Goal: Understand process/instructions

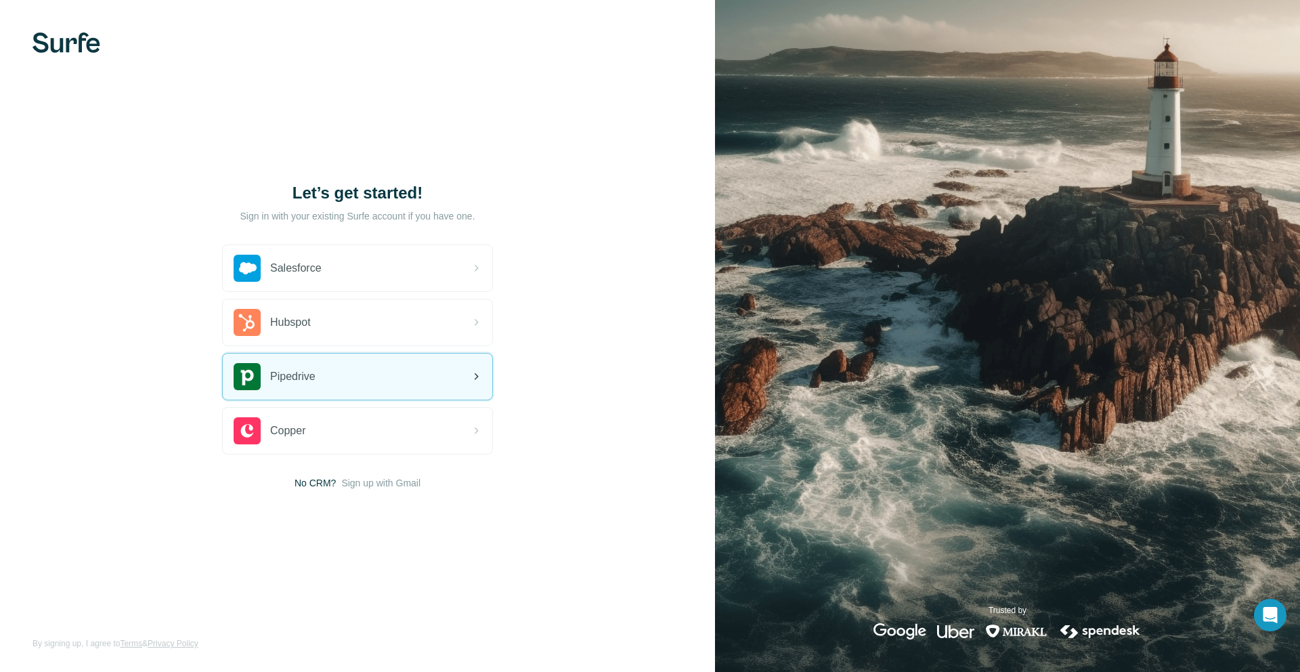
click at [377, 382] on div "Pipedrive" at bounding box center [358, 377] width 270 height 46
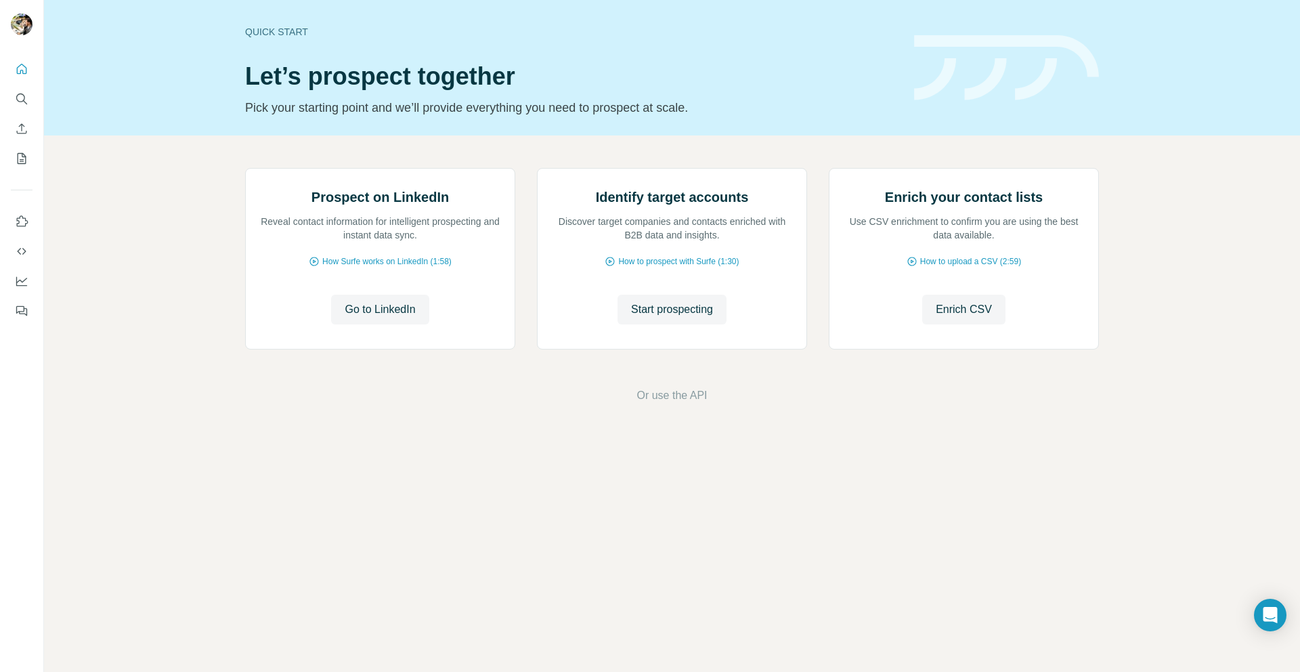
drag, startPoint x: 127, startPoint y: 211, endPoint x: 68, endPoint y: 148, distance: 86.3
click at [119, 207] on div "Prospect on LinkedIn Reveal contact information for intelligent prospecting and…" at bounding box center [672, 285] width 1256 height 301
click at [20, 129] on icon "Enrich CSV" at bounding box center [22, 129] width 14 height 14
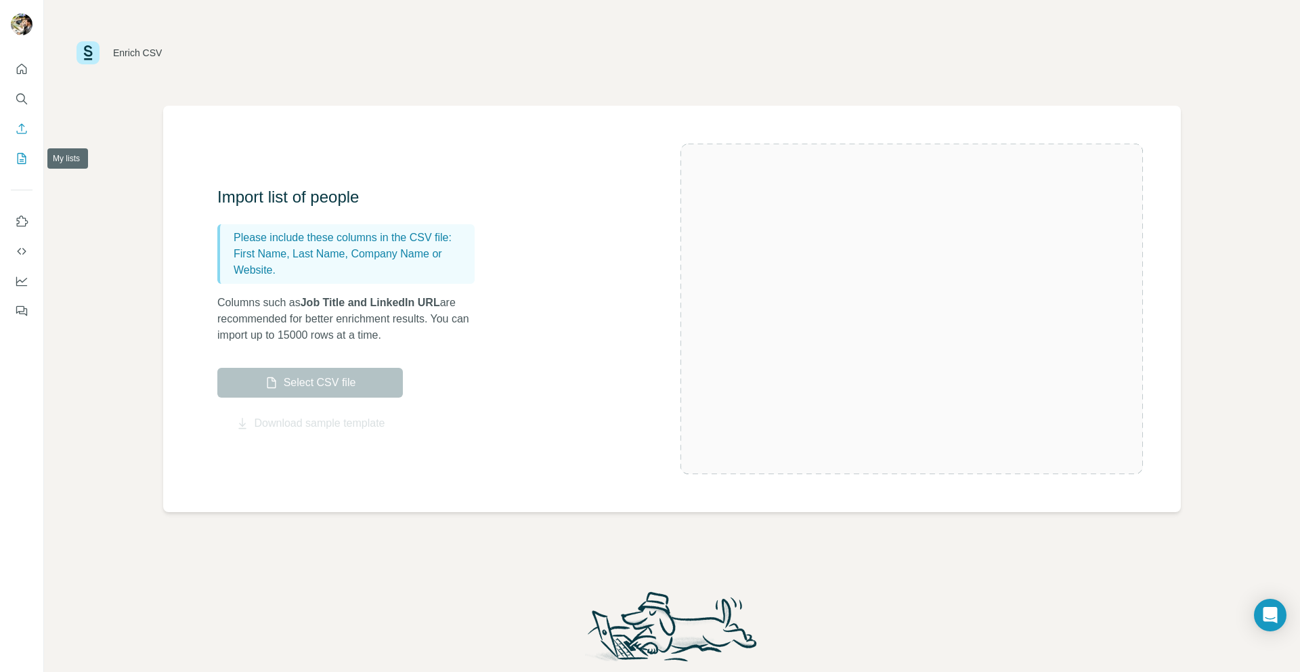
click at [25, 155] on icon "My lists" at bounding box center [22, 159] width 14 height 14
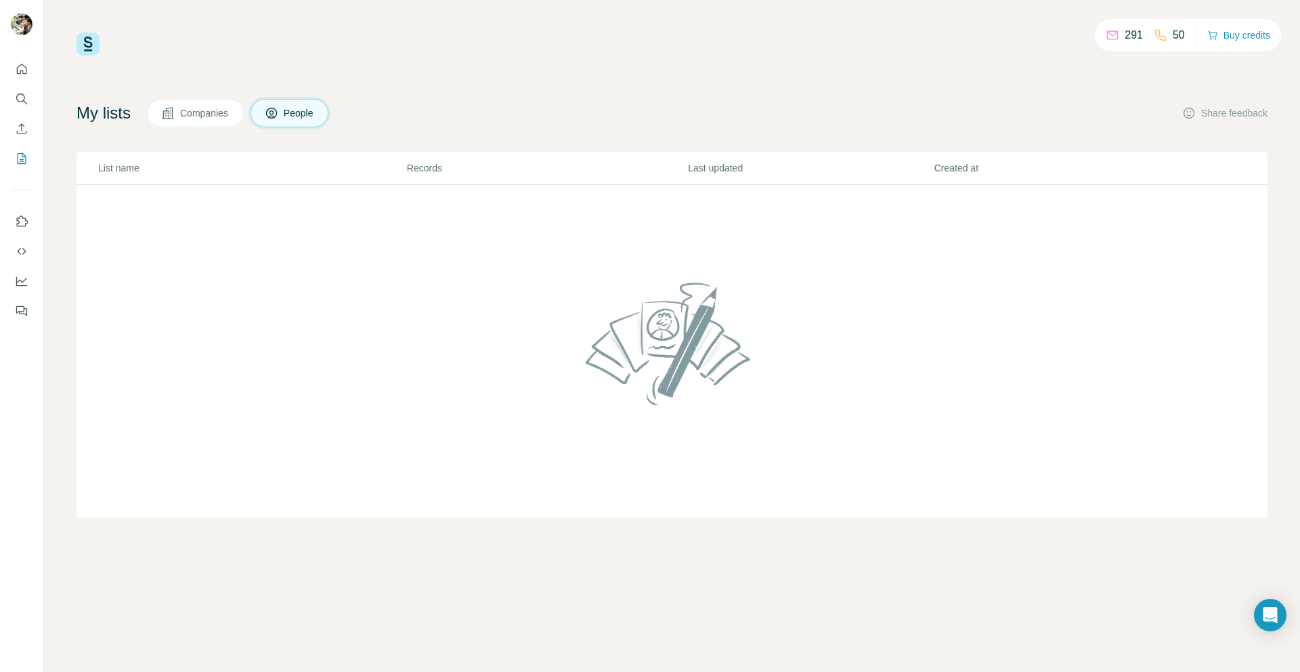
click at [197, 106] on span "Companies" at bounding box center [204, 113] width 49 height 14
click at [27, 70] on icon "Quick start" at bounding box center [22, 69] width 14 height 14
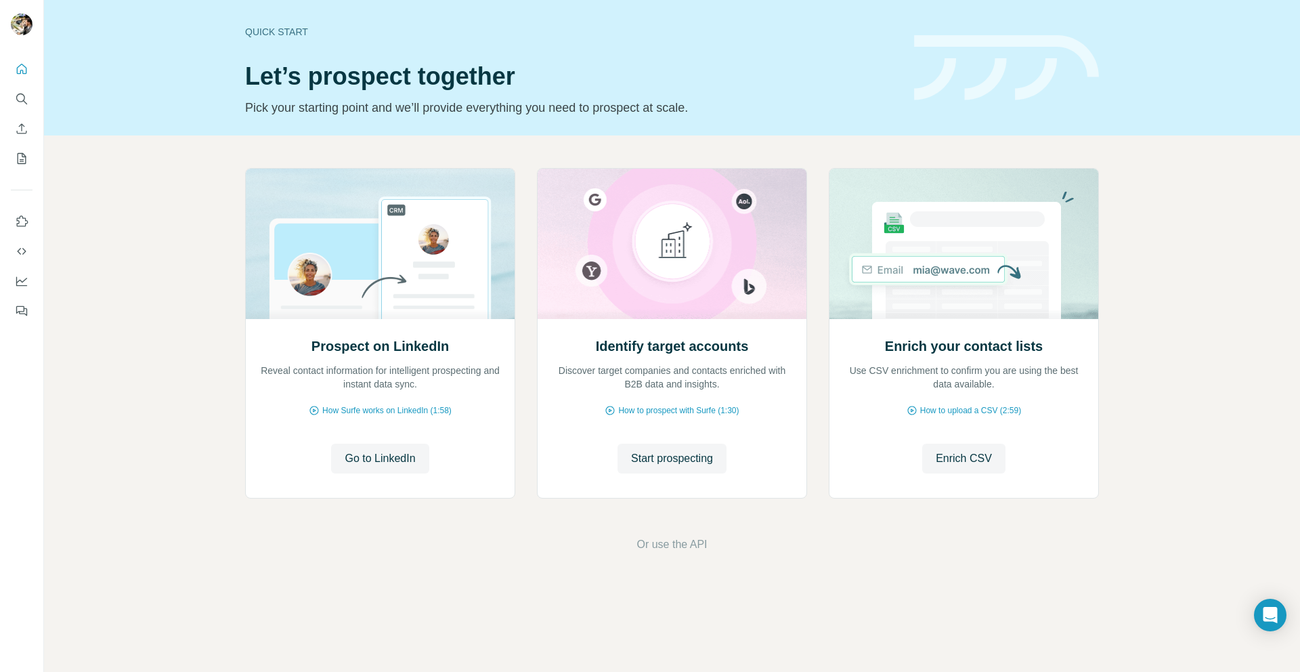
drag, startPoint x: 130, startPoint y: 142, endPoint x: 165, endPoint y: 258, distance: 121.1
click at [130, 142] on div "Prospect on LinkedIn Reveal contact information for intelligent prospecting and…" at bounding box center [672, 360] width 1256 height 450
click at [161, 89] on div "Quick start Let’s prospect together Pick your starting point and we’ll provide …" at bounding box center [672, 67] width 1256 height 135
